Goal: Information Seeking & Learning: Learn about a topic

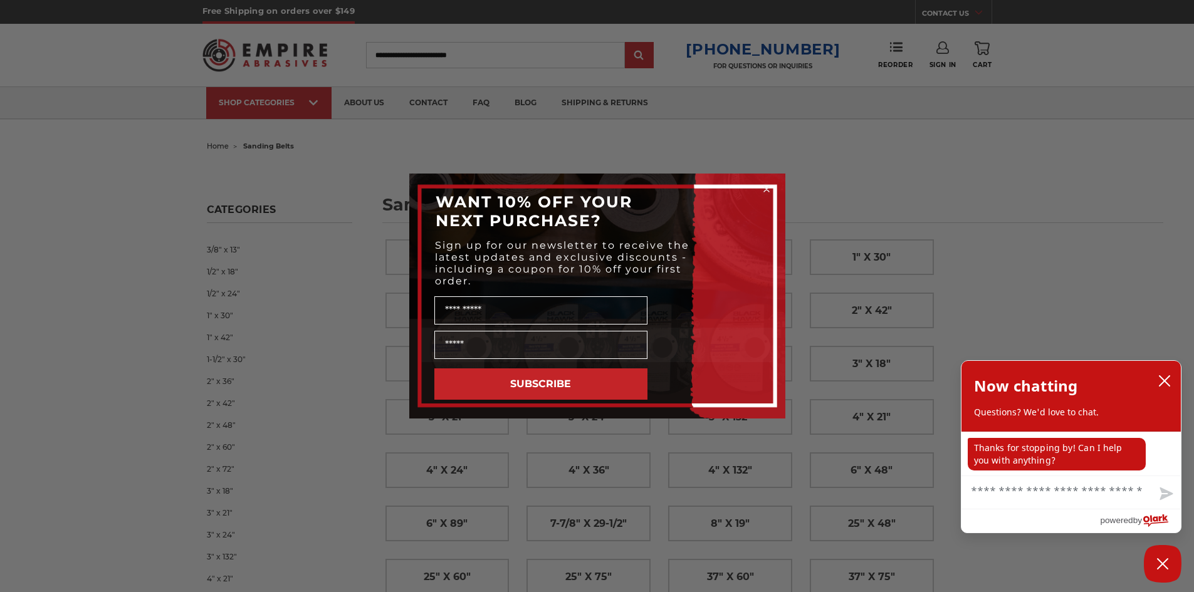
click at [767, 188] on circle "Close dialog" at bounding box center [766, 190] width 12 height 12
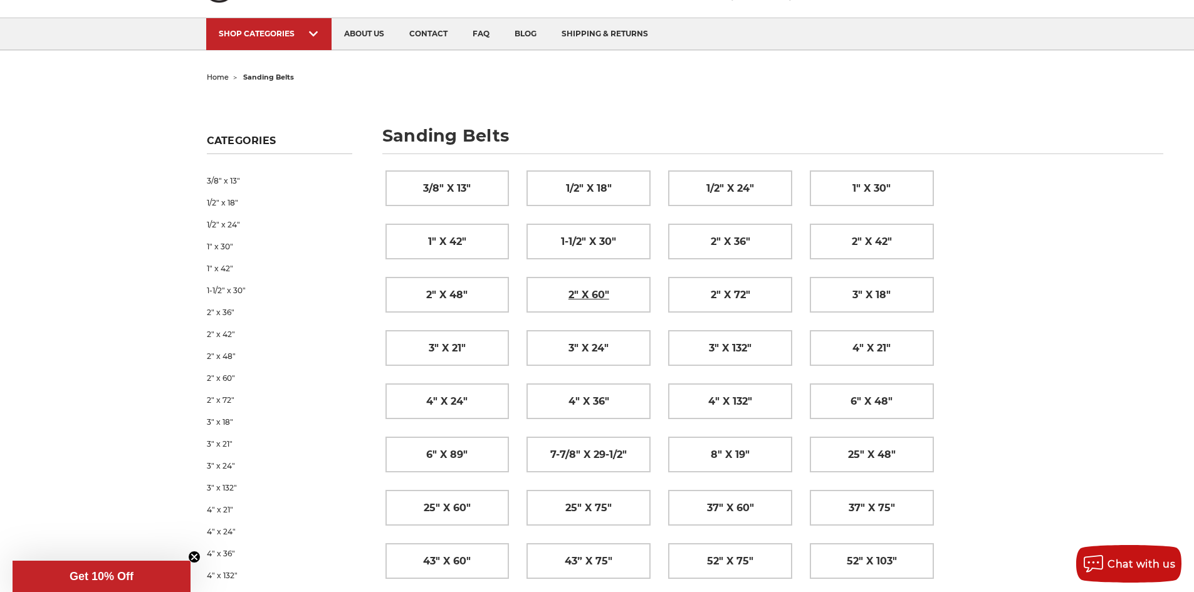
drag, startPoint x: 531, startPoint y: 252, endPoint x: 554, endPoint y: 275, distance: 32.4
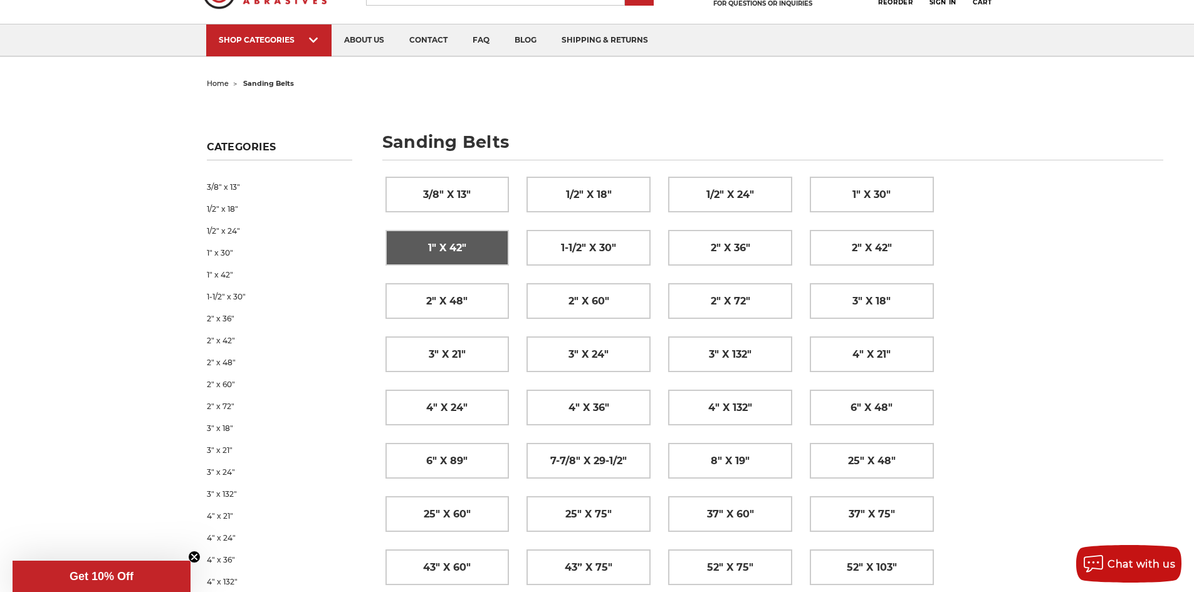
click at [467, 251] on link "1" x 42"" at bounding box center [447, 248] width 123 height 34
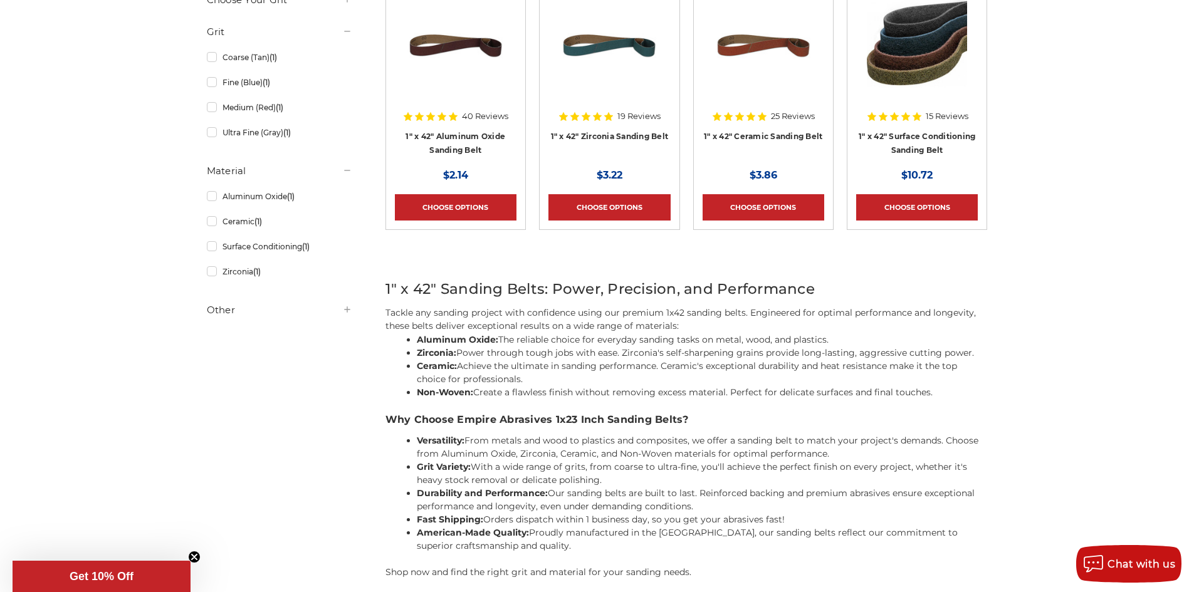
scroll to position [251, 0]
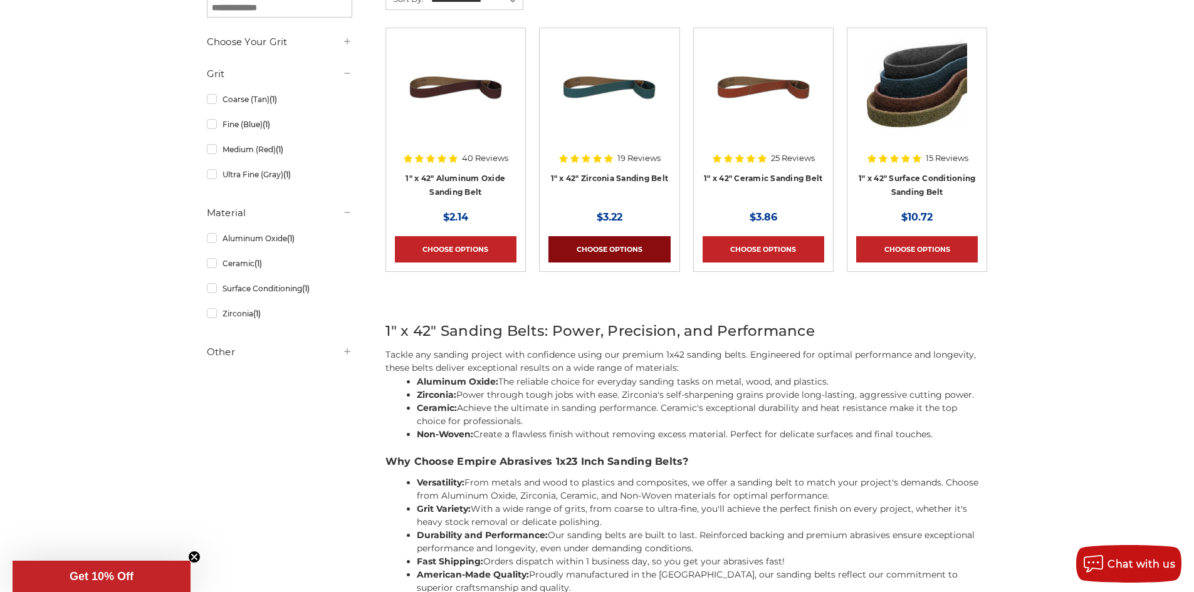
click at [651, 248] on link "Choose Options" at bounding box center [610, 249] width 122 height 26
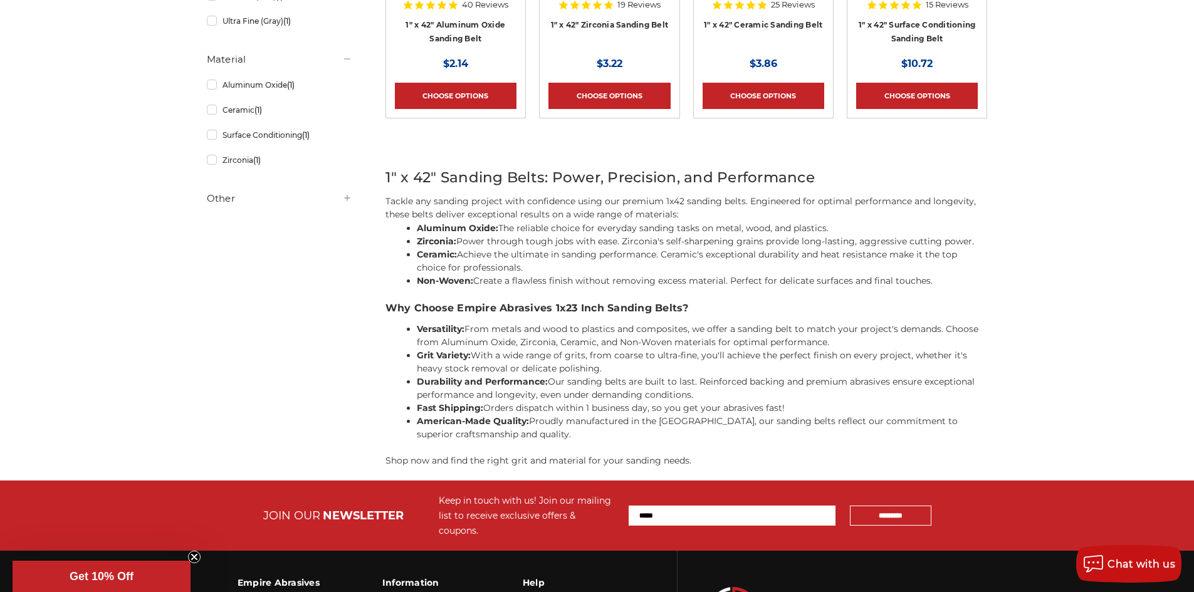
scroll to position [188, 0]
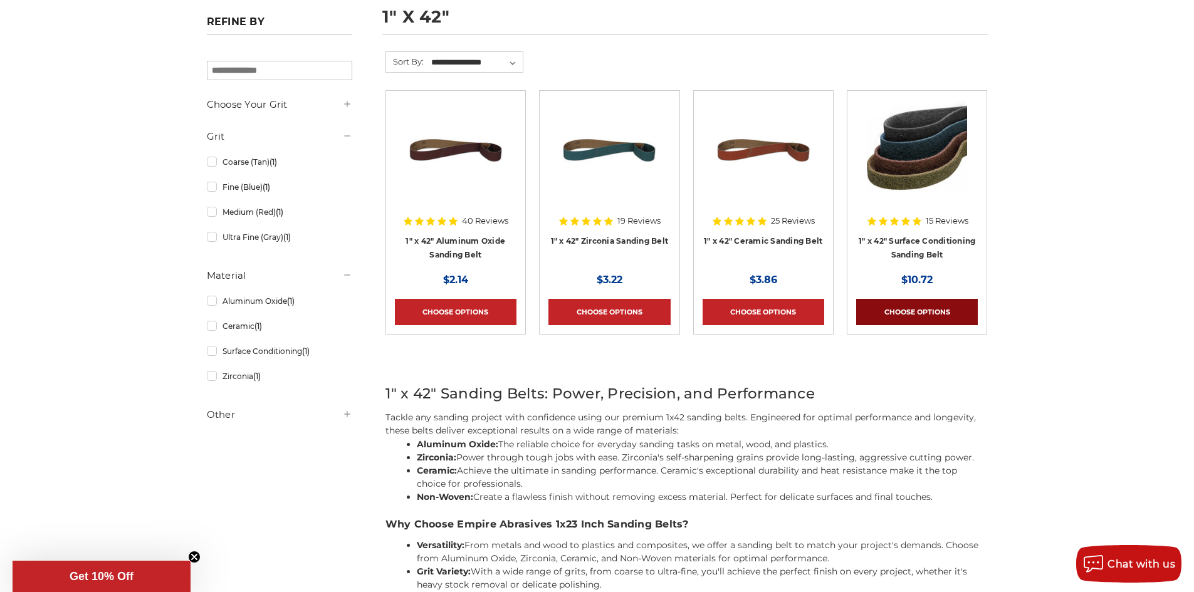
click at [914, 313] on link "Choose Options" at bounding box center [917, 312] width 122 height 26
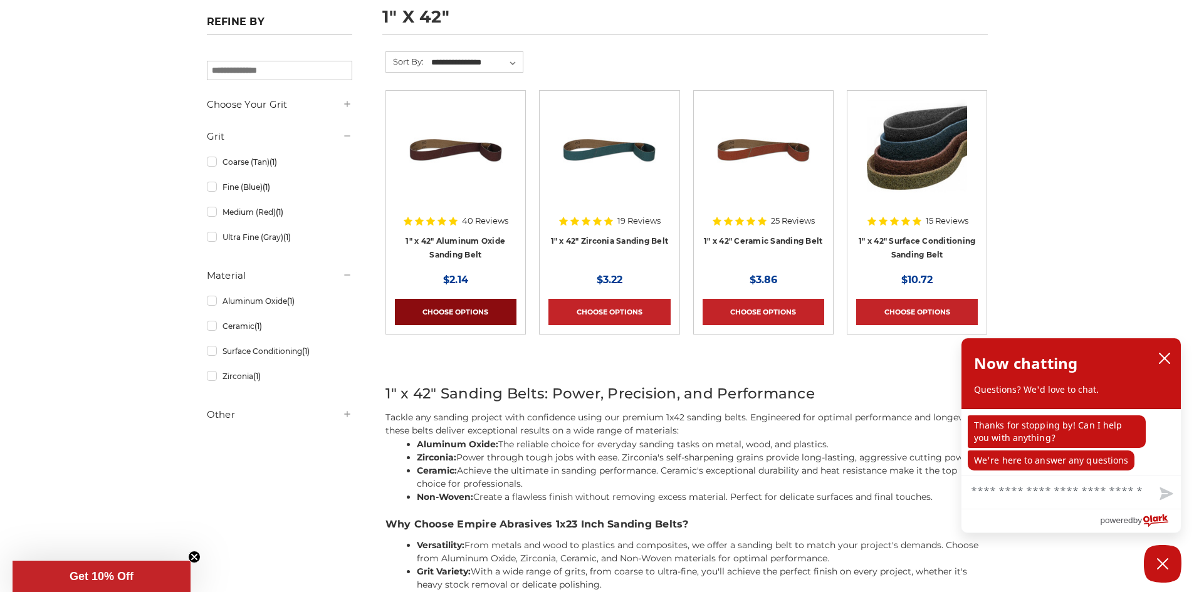
click at [453, 309] on link "Choose Options" at bounding box center [456, 312] width 122 height 26
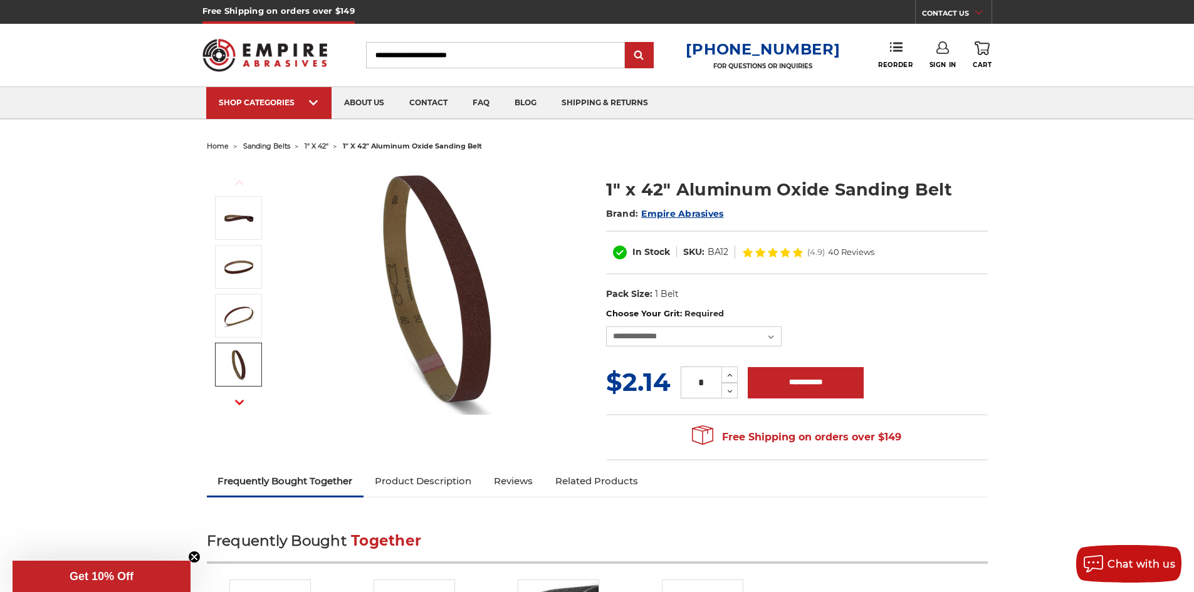
click at [241, 401] on icon "button" at bounding box center [239, 402] width 9 height 9
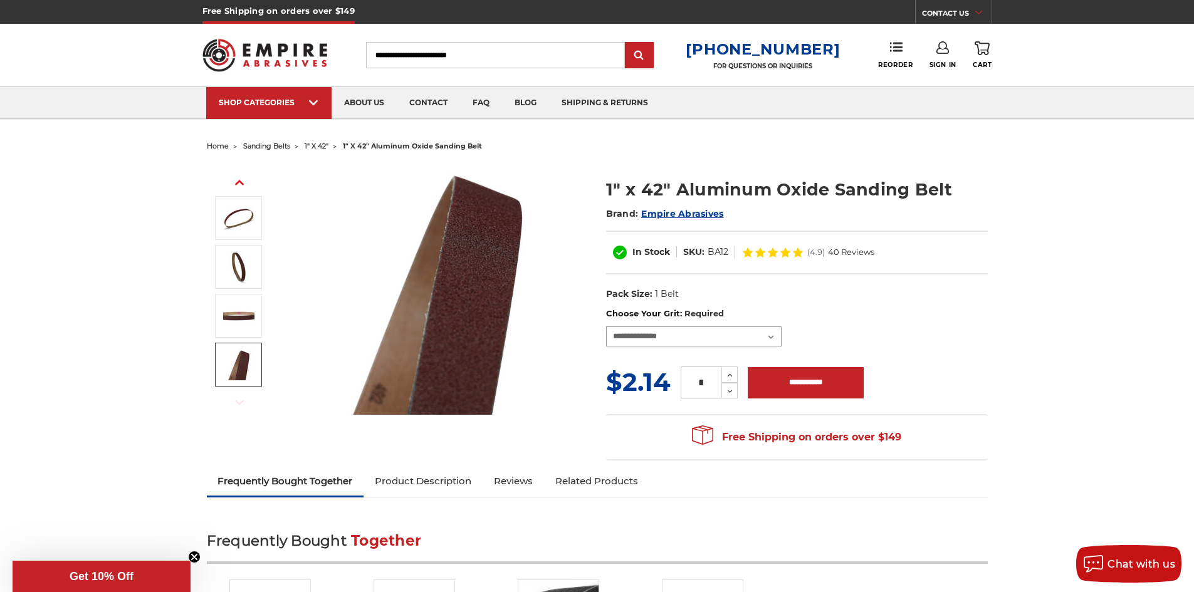
click at [773, 340] on select "**********" at bounding box center [694, 337] width 176 height 20
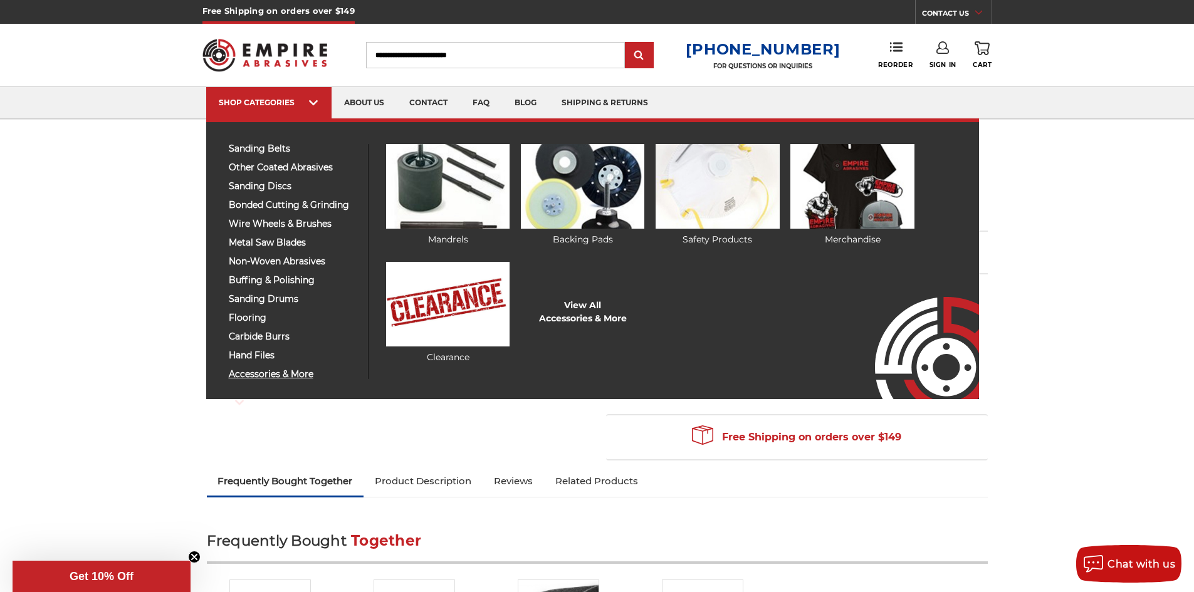
click at [255, 375] on span "accessories & more" at bounding box center [294, 374] width 130 height 9
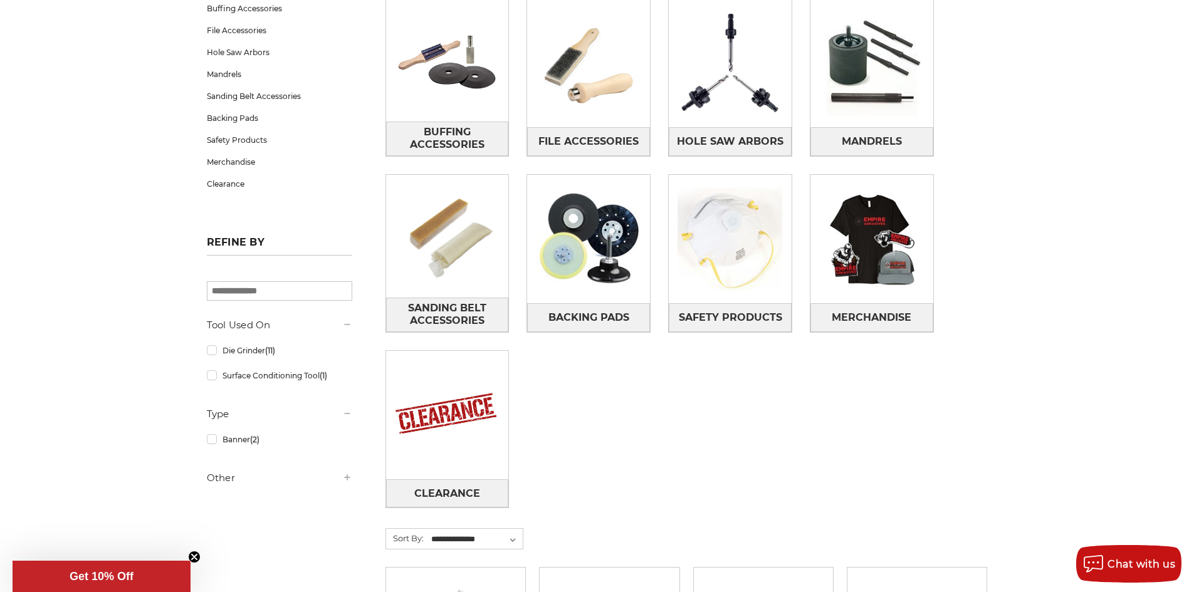
scroll to position [313, 0]
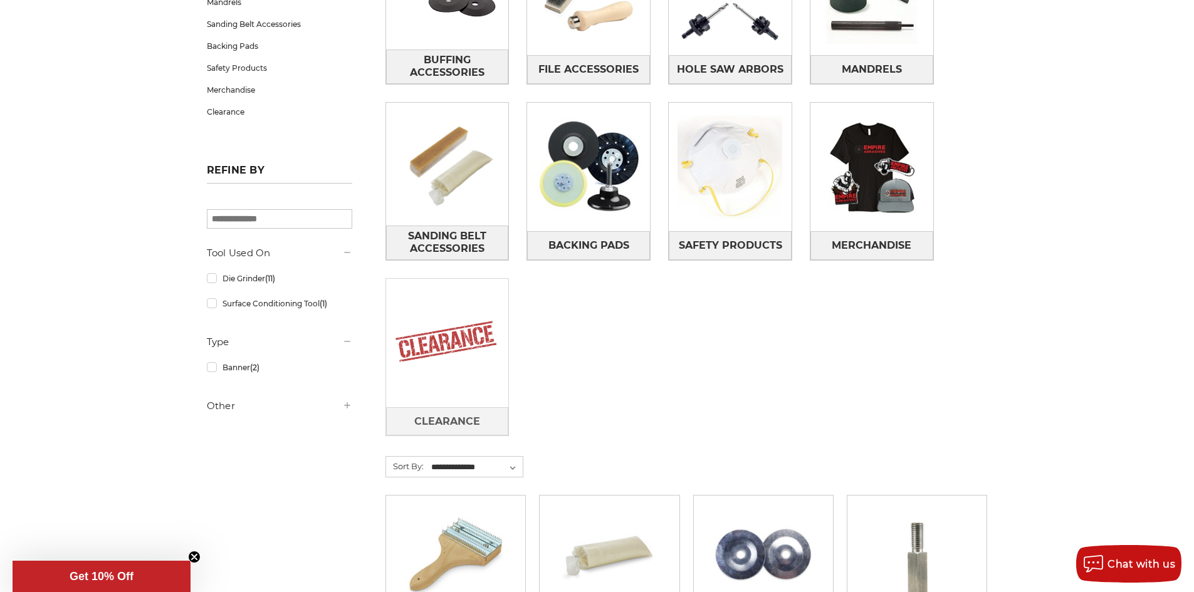
click at [453, 380] on img at bounding box center [447, 342] width 123 height 123
click at [450, 430] on span "Clearance" at bounding box center [447, 421] width 66 height 21
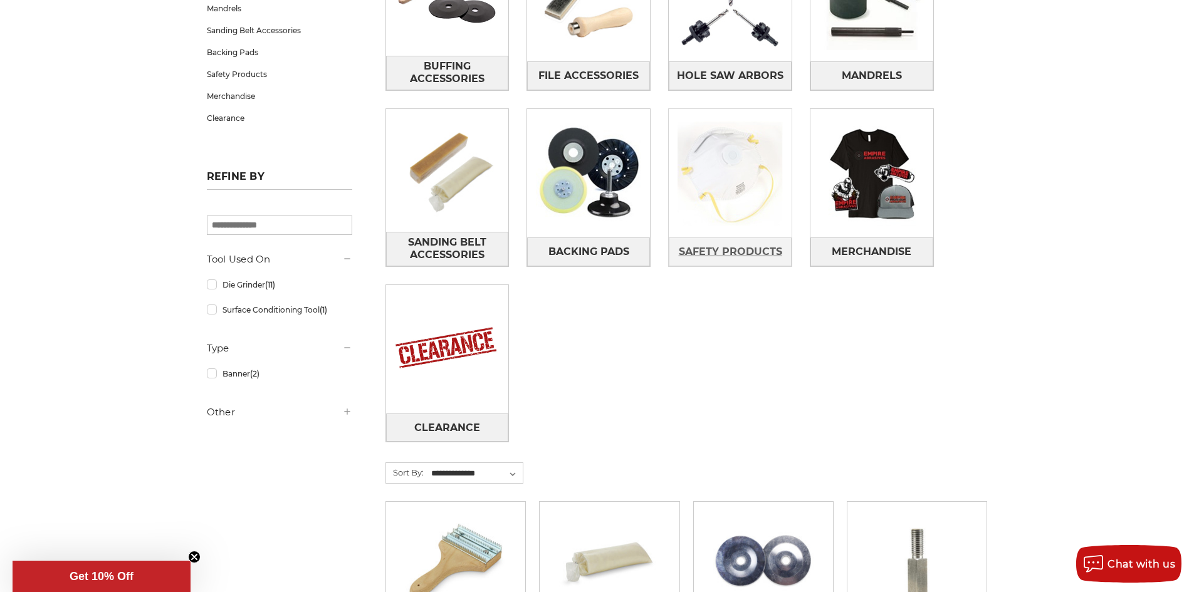
click at [727, 253] on span "Safety Products" at bounding box center [730, 251] width 103 height 21
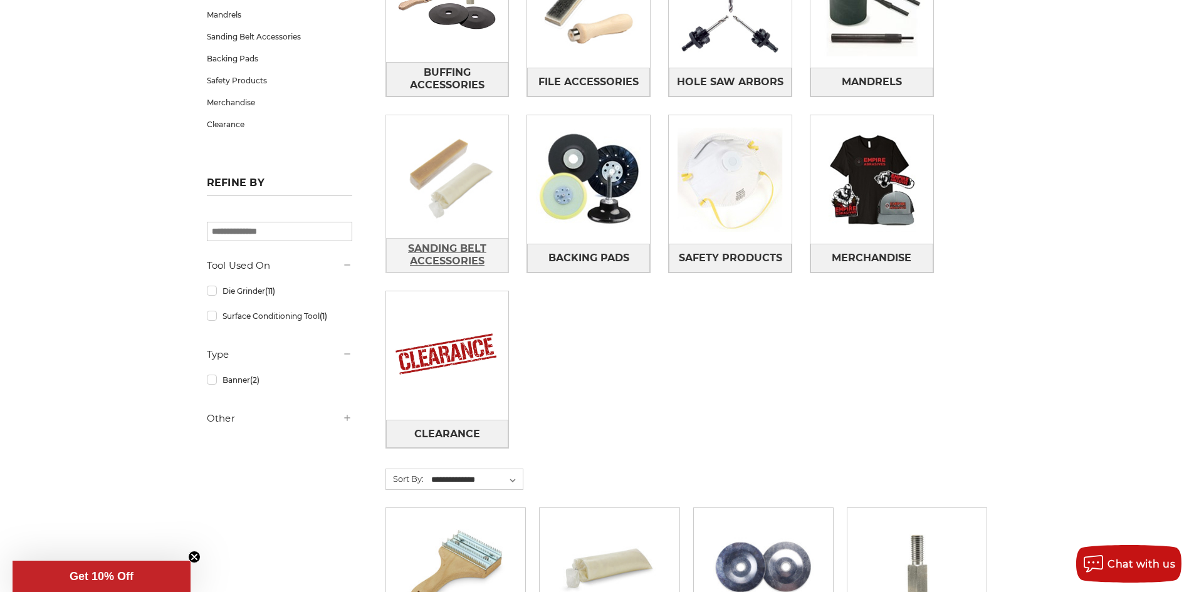
click at [441, 250] on span "Sanding Belt Accessories" at bounding box center [448, 255] width 122 height 34
click at [733, 70] on link "Hole Saw Arbors" at bounding box center [730, 82] width 123 height 28
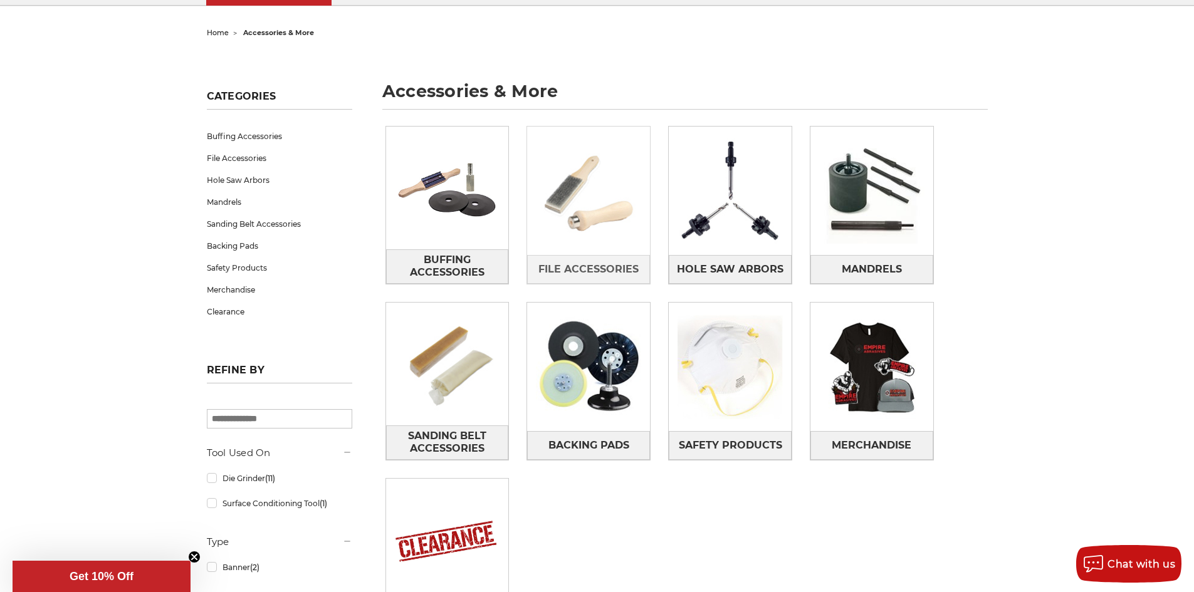
scroll to position [113, 0]
click at [584, 184] on img at bounding box center [588, 191] width 123 height 123
click at [448, 219] on img at bounding box center [447, 188] width 123 height 87
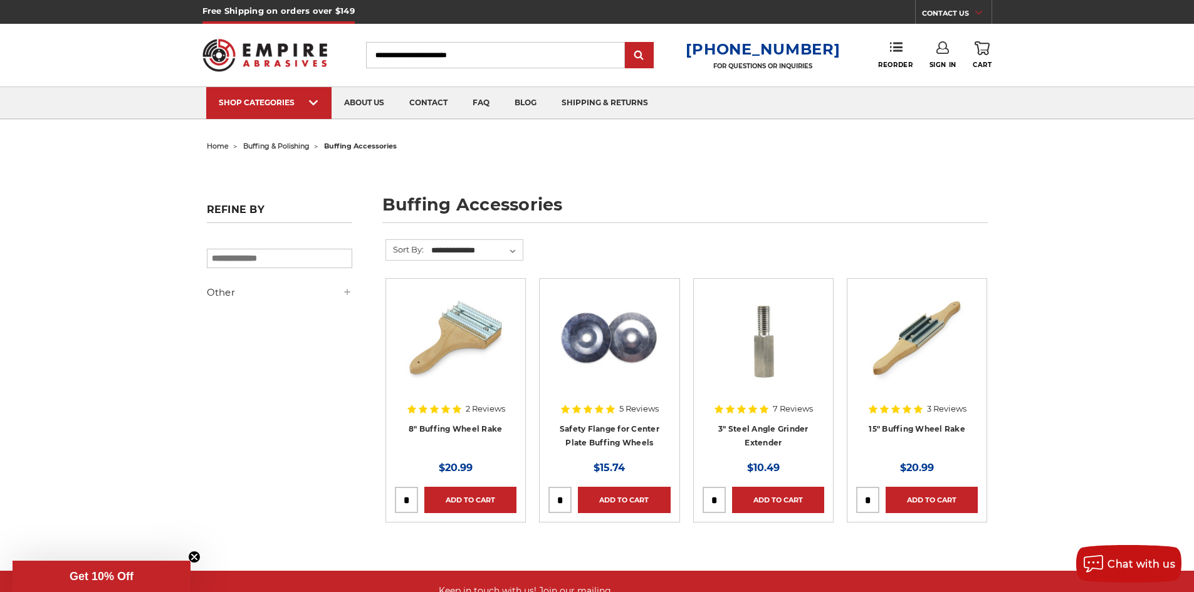
click at [476, 329] on img at bounding box center [456, 338] width 100 height 100
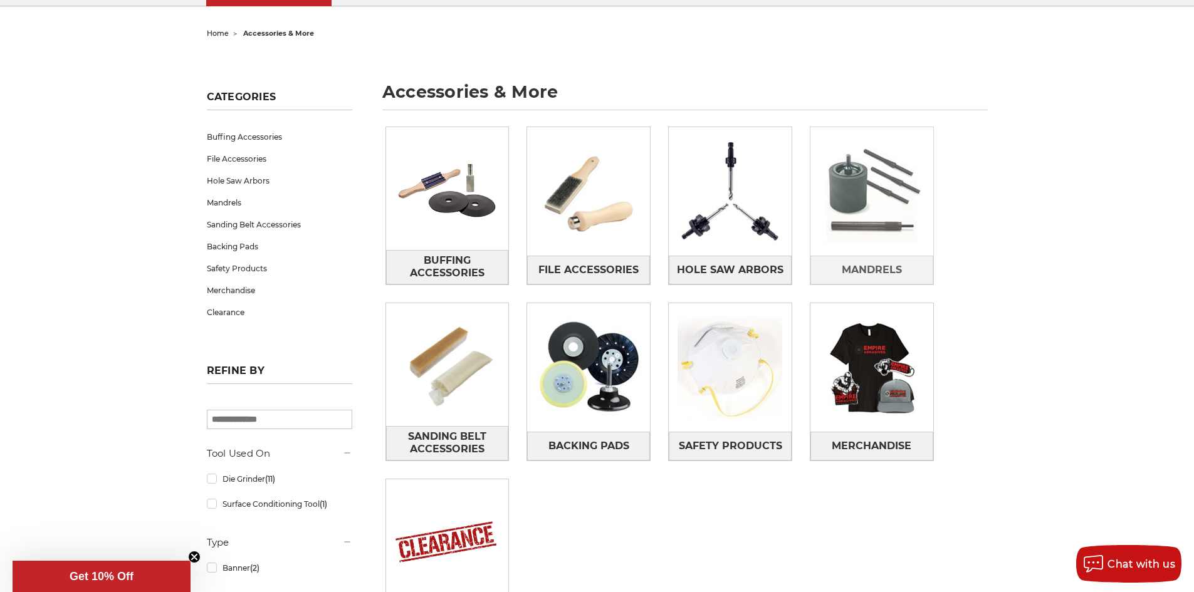
click at [861, 238] on img at bounding box center [872, 191] width 123 height 123
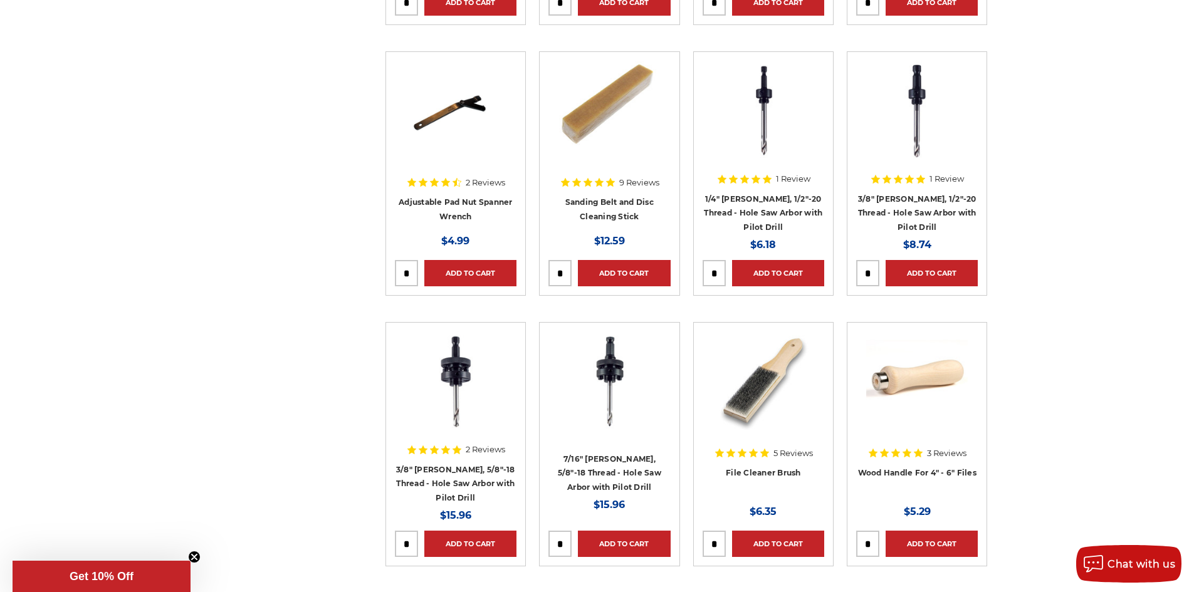
scroll to position [3072, 0]
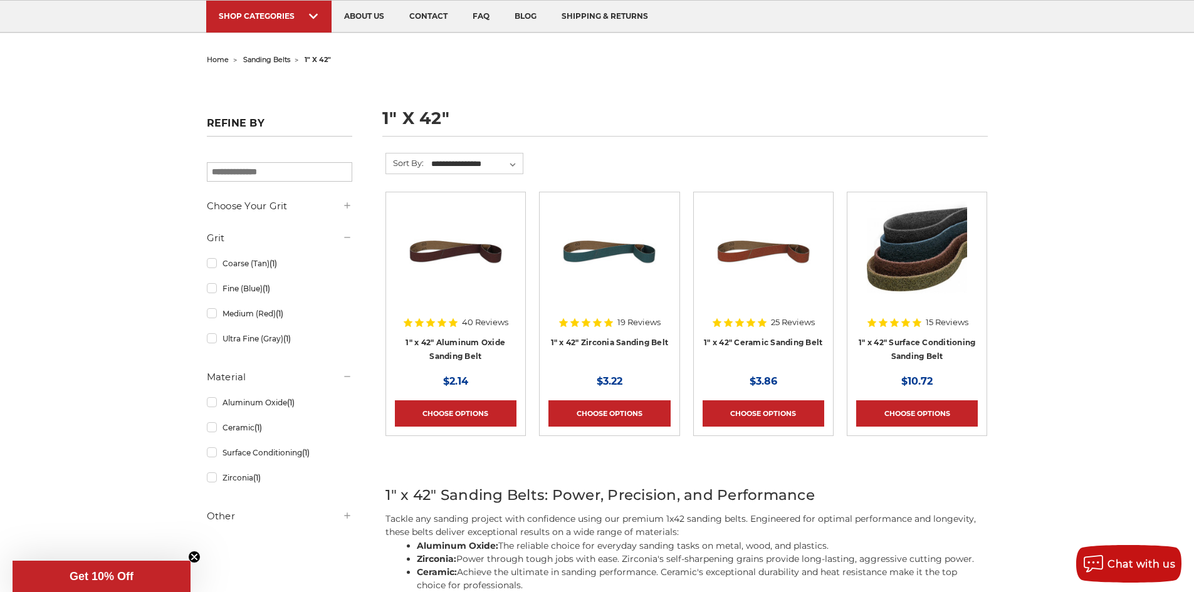
scroll to position [125, 0]
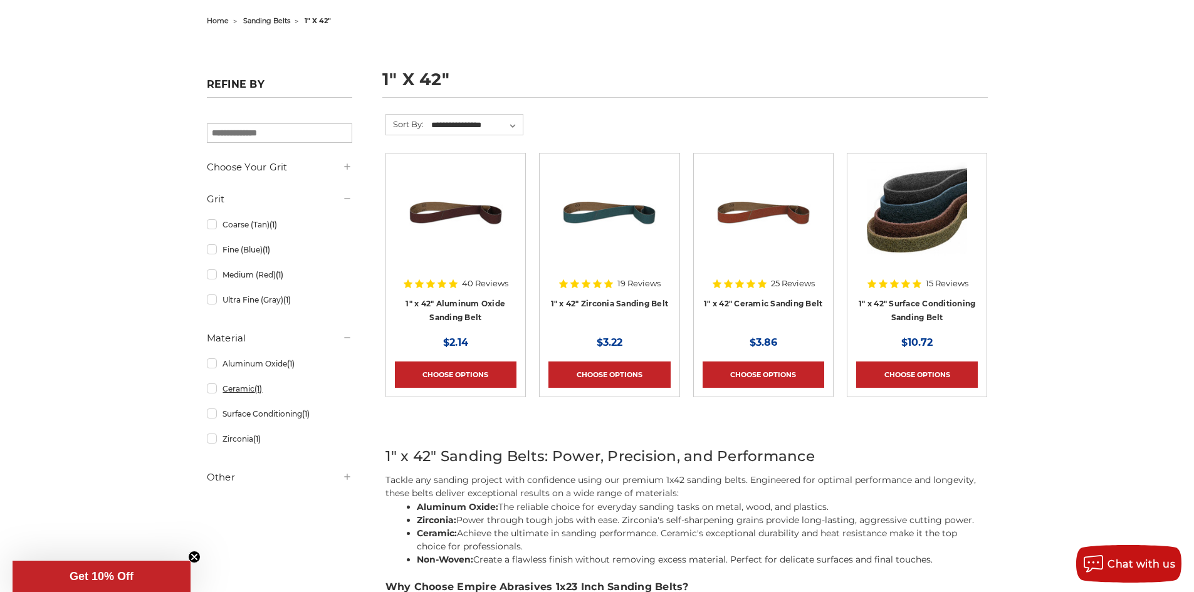
click at [211, 391] on link "Ceramic (1)" at bounding box center [279, 389] width 145 height 22
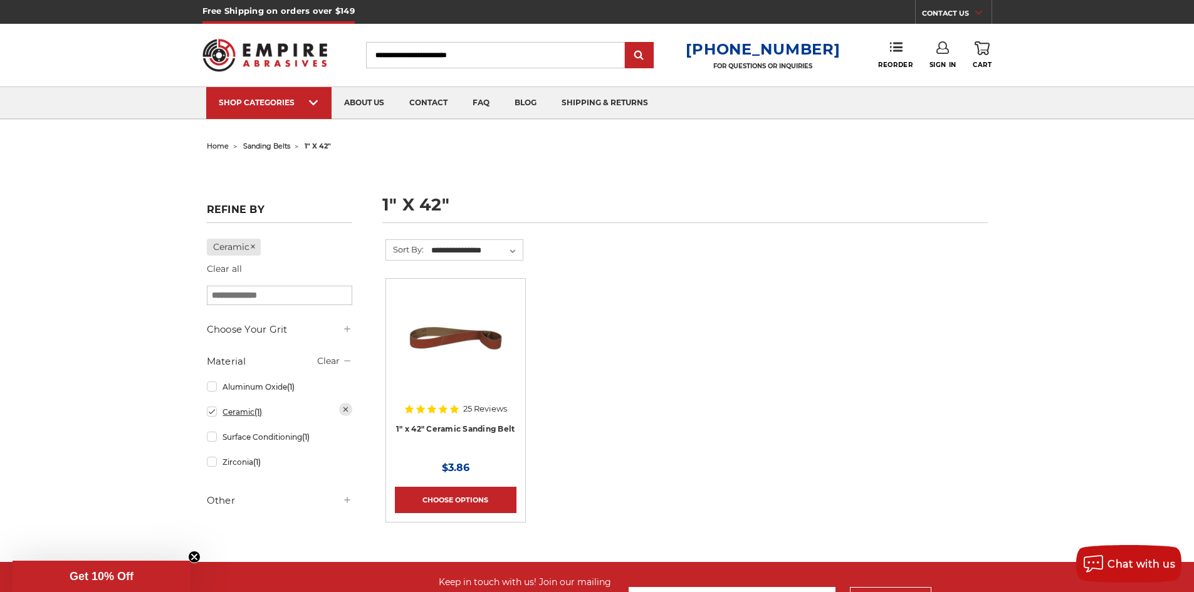
click at [210, 414] on link "Ceramic (1)" at bounding box center [279, 412] width 145 height 22
